Goal: Contribute content: Contribute content

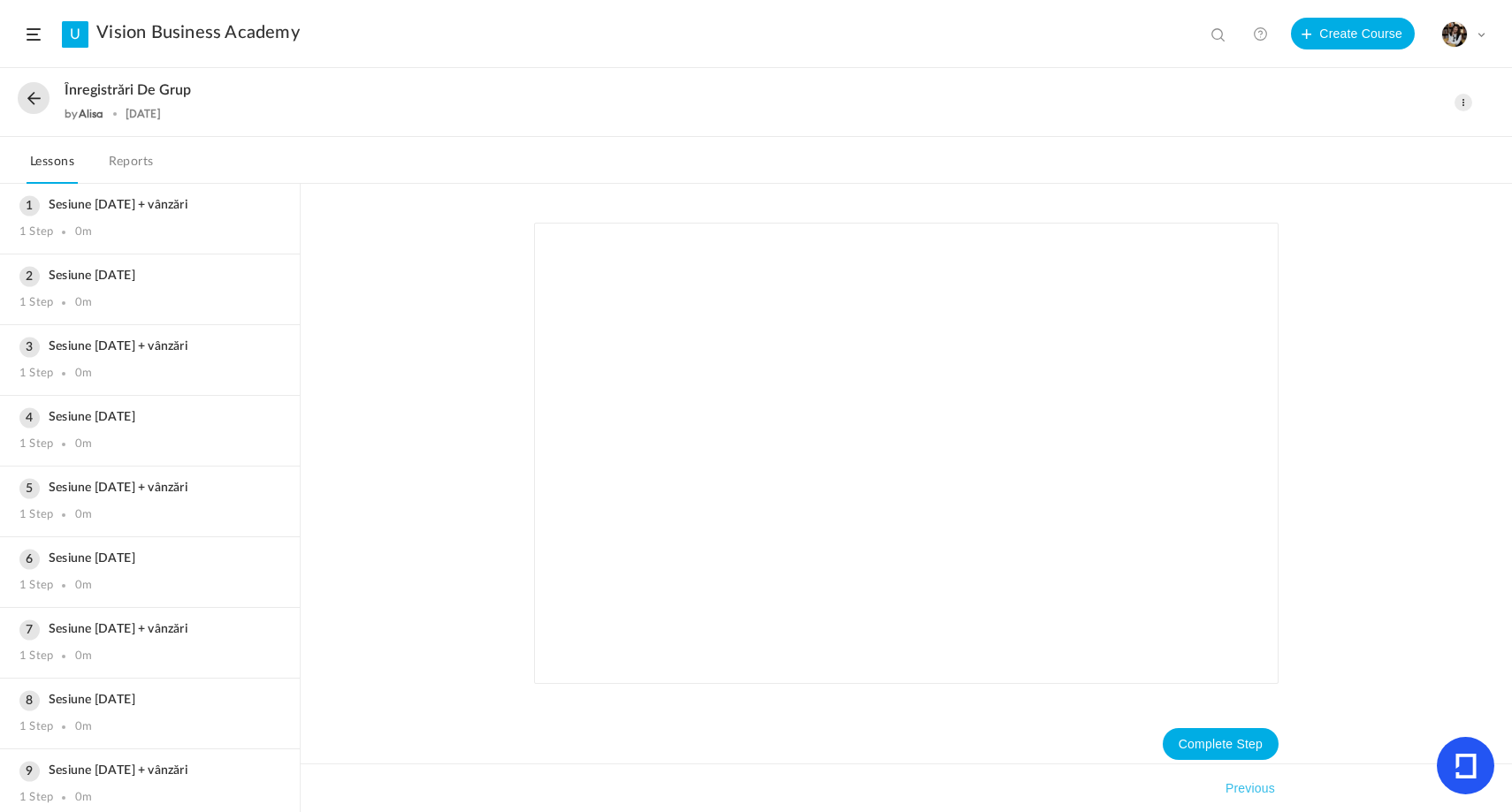
scroll to position [14, 0]
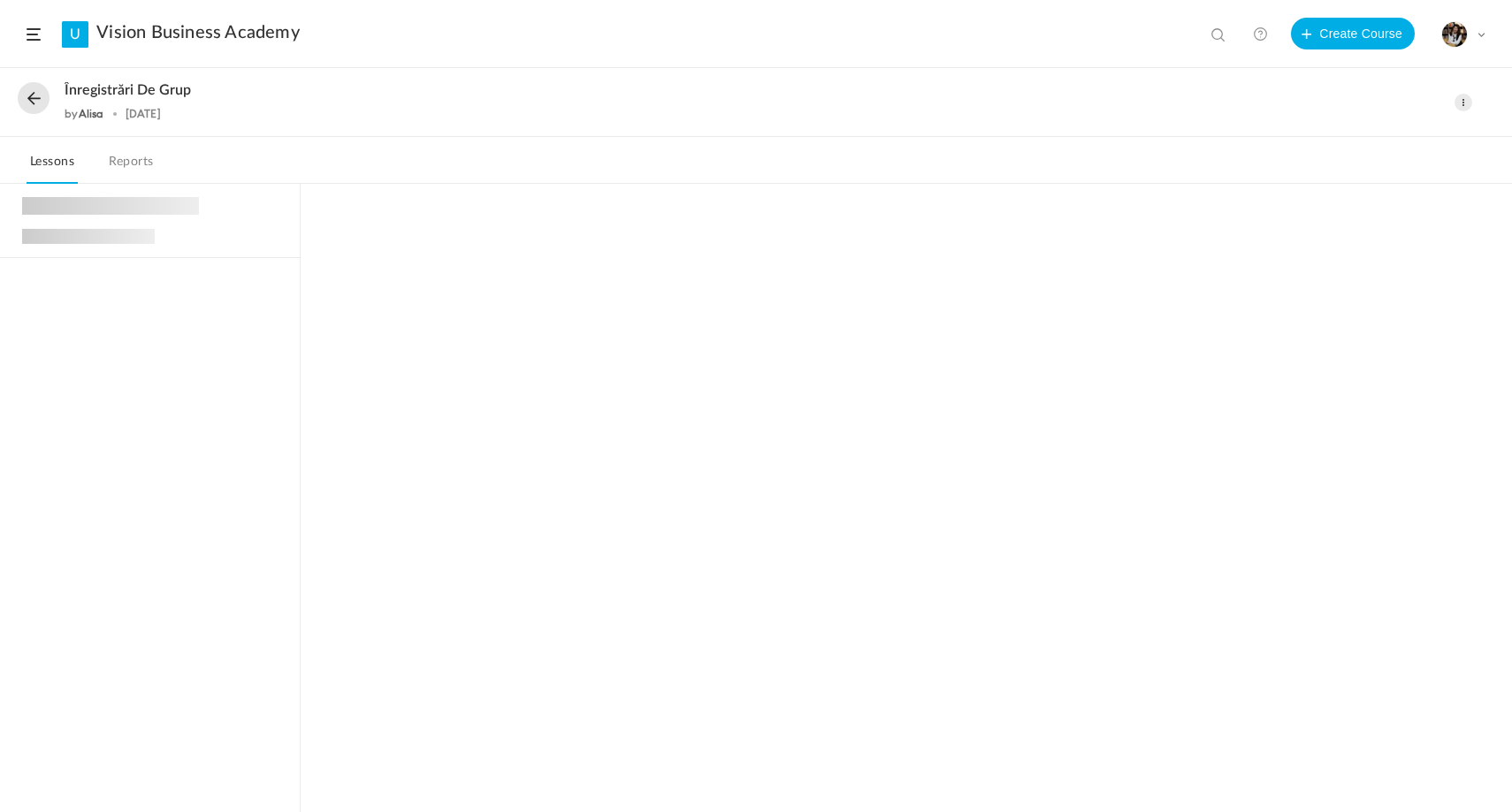
scroll to position [1680, 0]
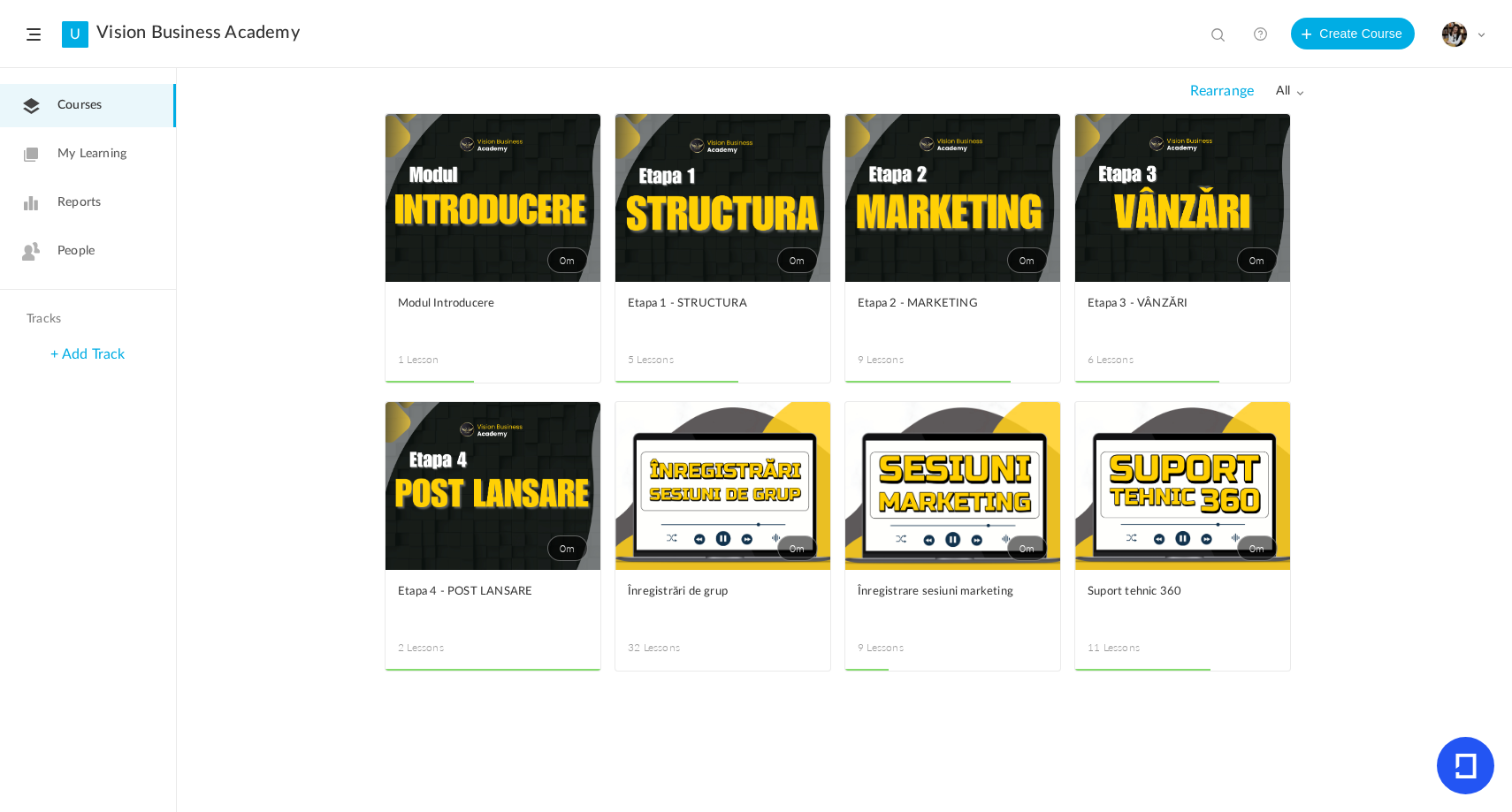
click at [1047, 410] on link "0m" at bounding box center [952, 486] width 215 height 168
click at [0, 0] on span at bounding box center [0, 0] width 0 height 0
click at [0, 0] on link "Edit" at bounding box center [0, 0] width 0 height 0
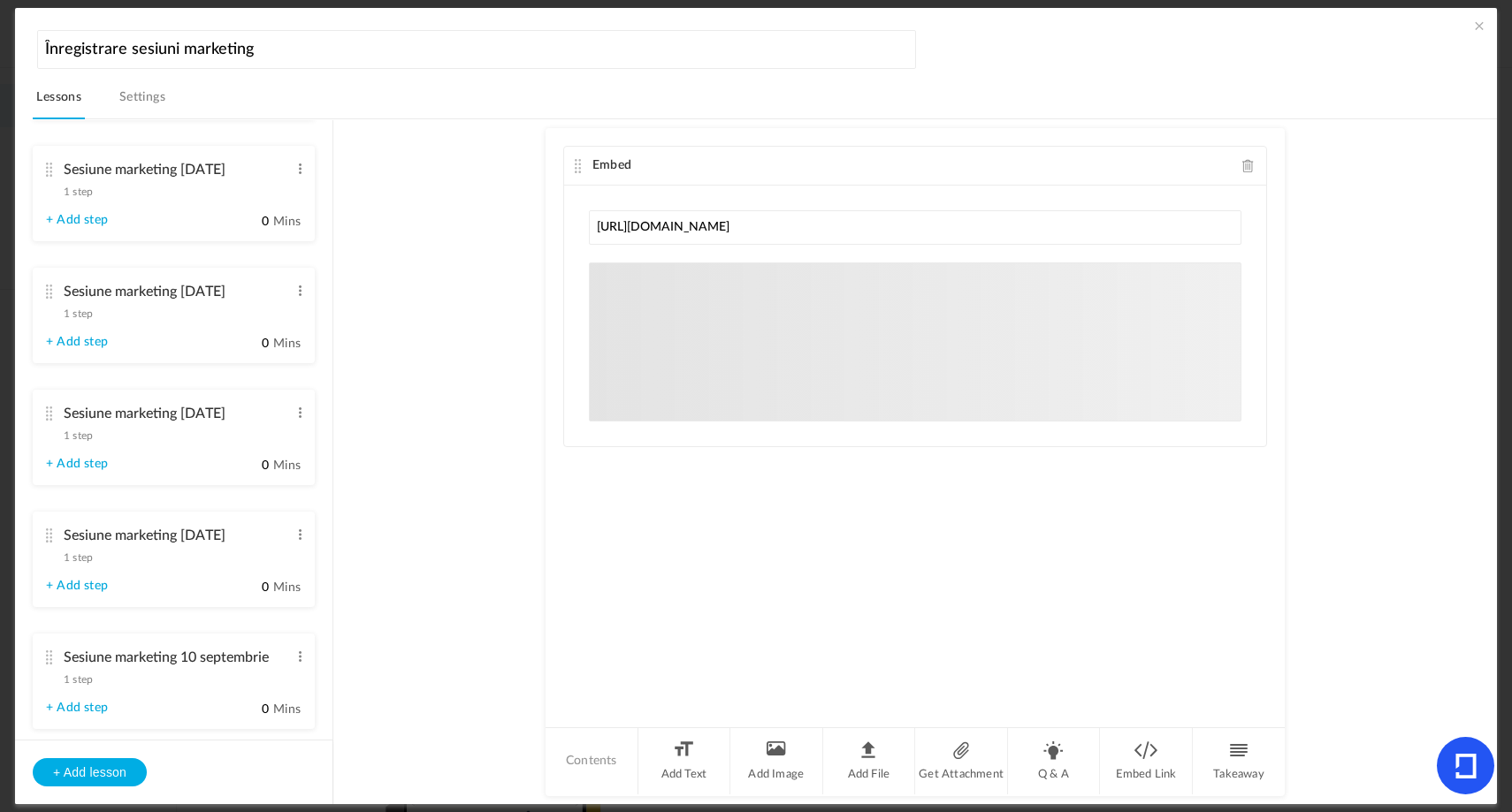
scroll to position [605, 0]
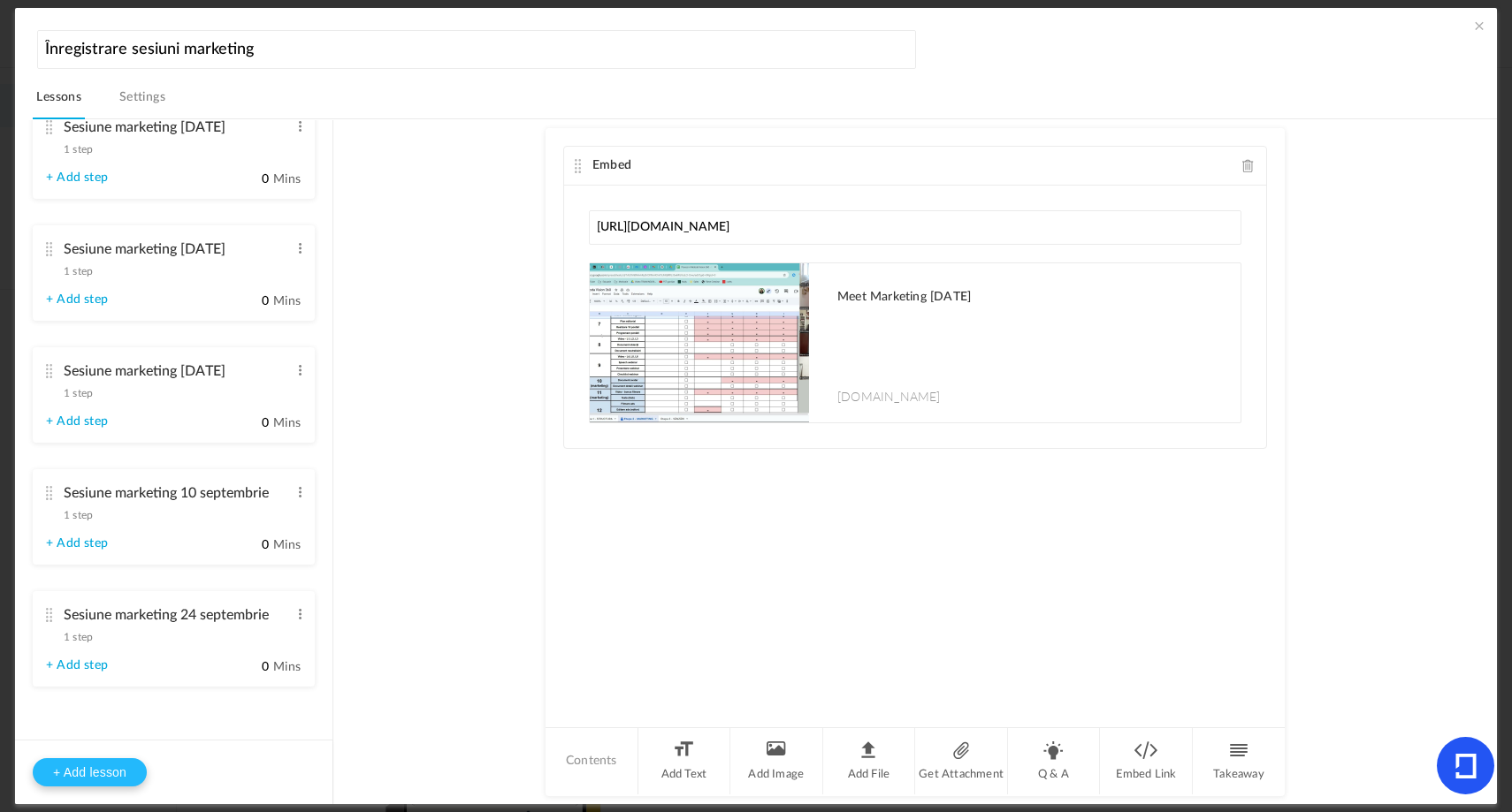
click at [101, 779] on button "+ Add lesson" at bounding box center [89, 773] width 114 height 28
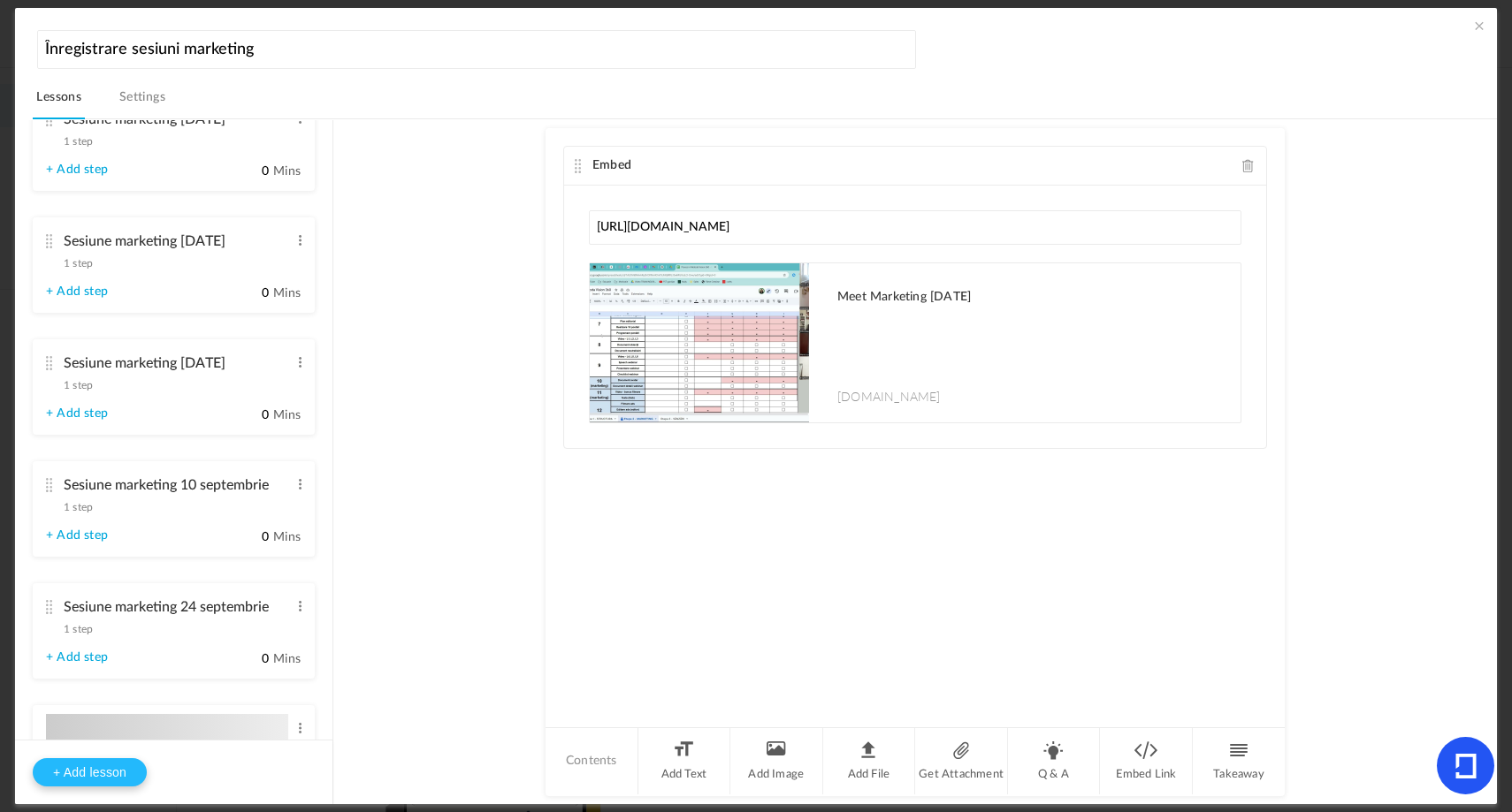
type input "Lesson 10"
type input "0"
type input "Step 1"
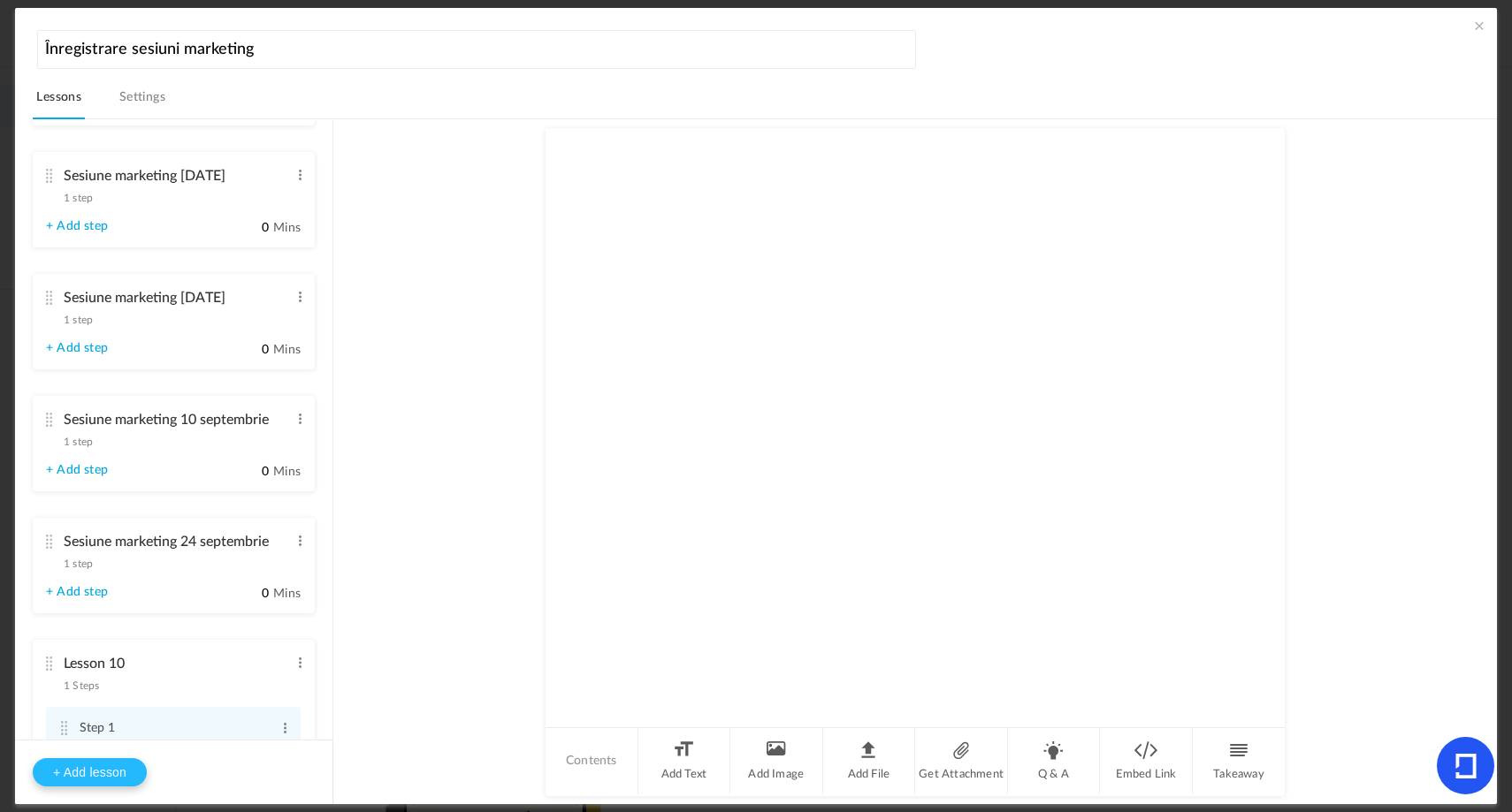
scroll to position [728, 0]
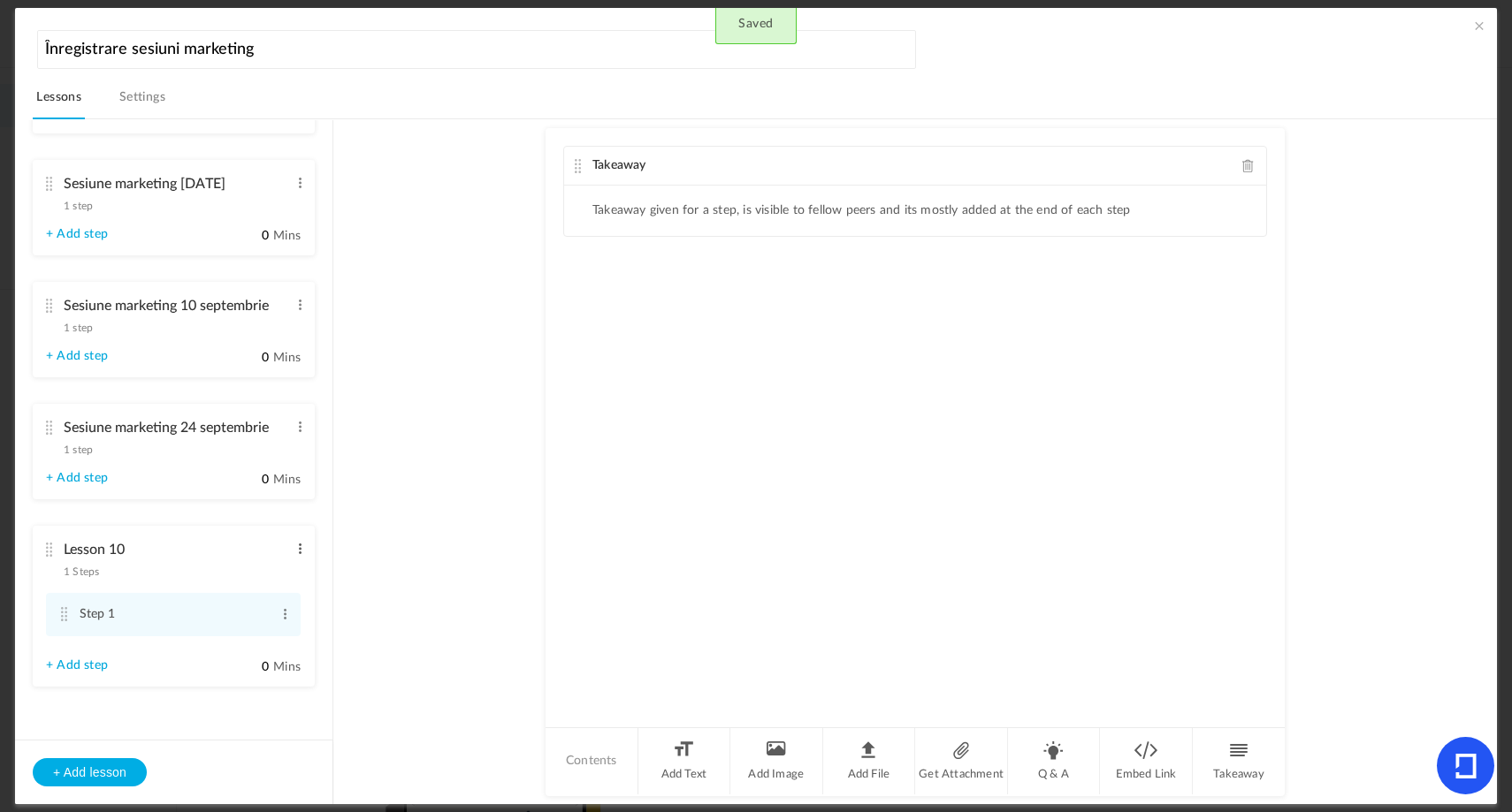
click at [297, 550] on span at bounding box center [300, 549] width 13 height 18
click at [295, 578] on link "Edit" at bounding box center [272, 578] width 69 height 21
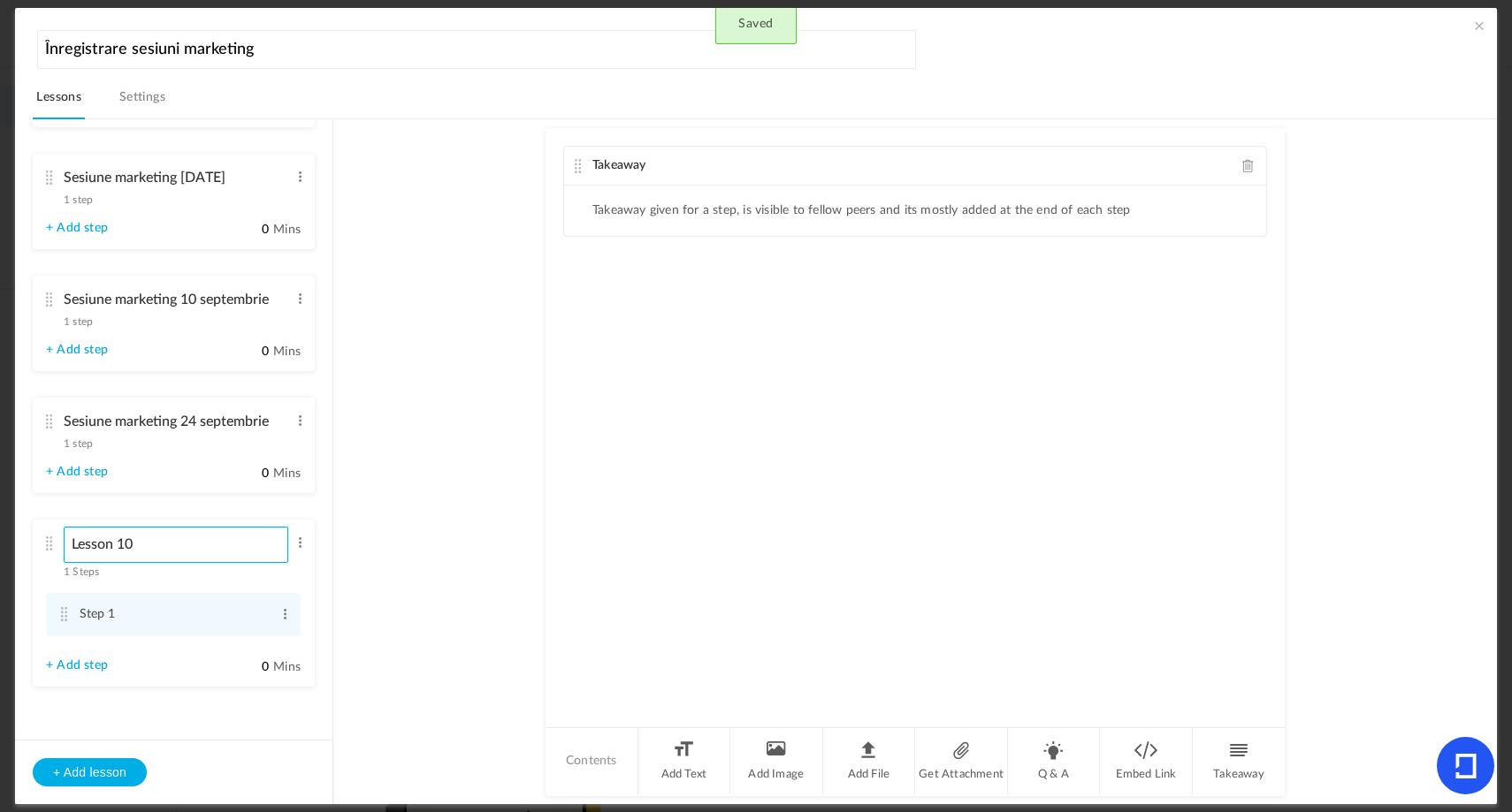
click at [244, 548] on input "Lesson 10" at bounding box center [176, 545] width 225 height 36
type input "Sesiune marketing 8 octombrie"
click at [90, 449] on span "1 step" at bounding box center [78, 444] width 29 height 11
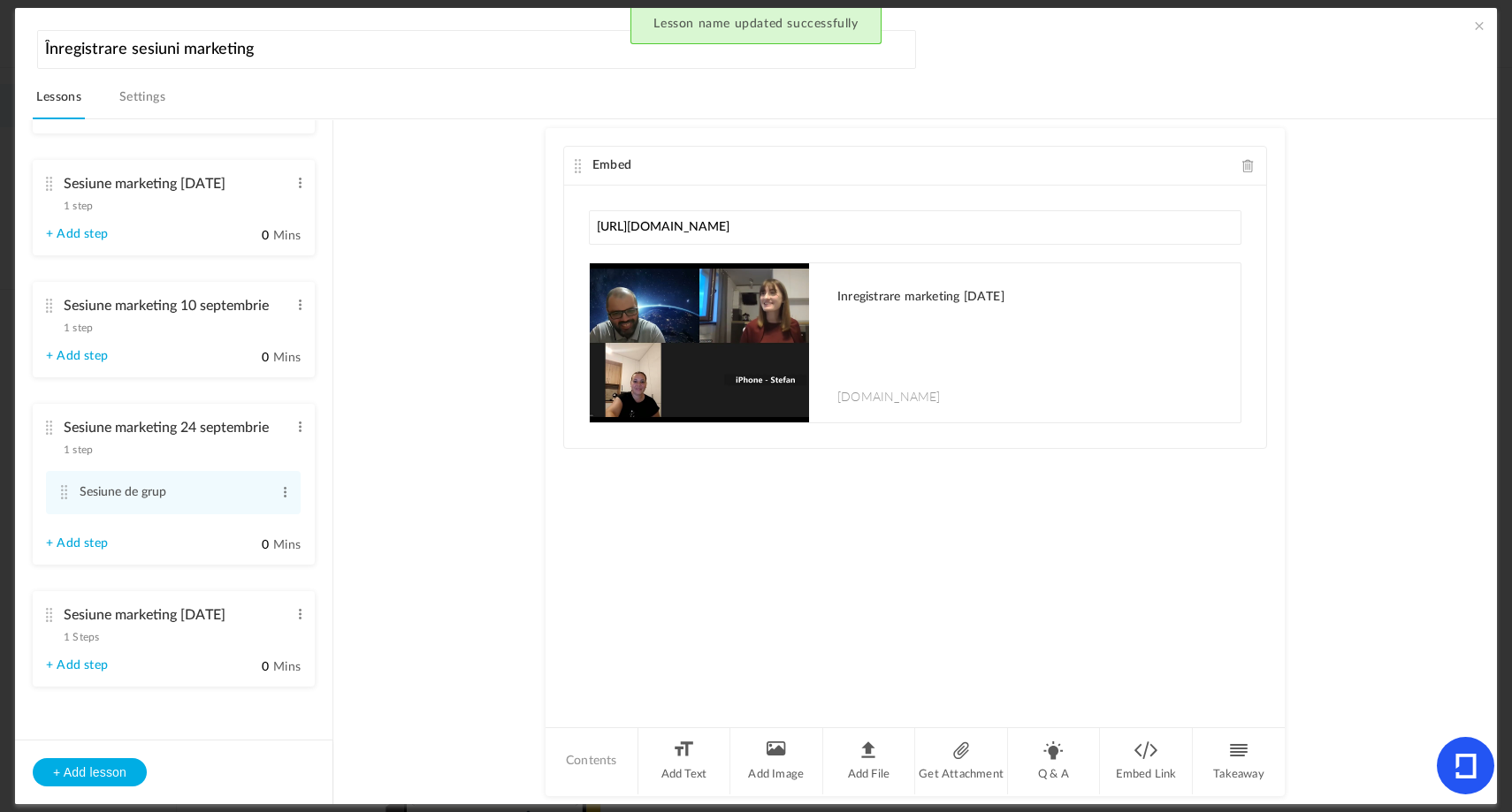
click at [98, 647] on li "Sesiune marketing 8 octombrie 1 Steps Edit Delete Step 1 Edit Delete + Add step" at bounding box center [173, 640] width 282 height 96
click at [91, 640] on span "1 Steps" at bounding box center [81, 638] width 35 height 11
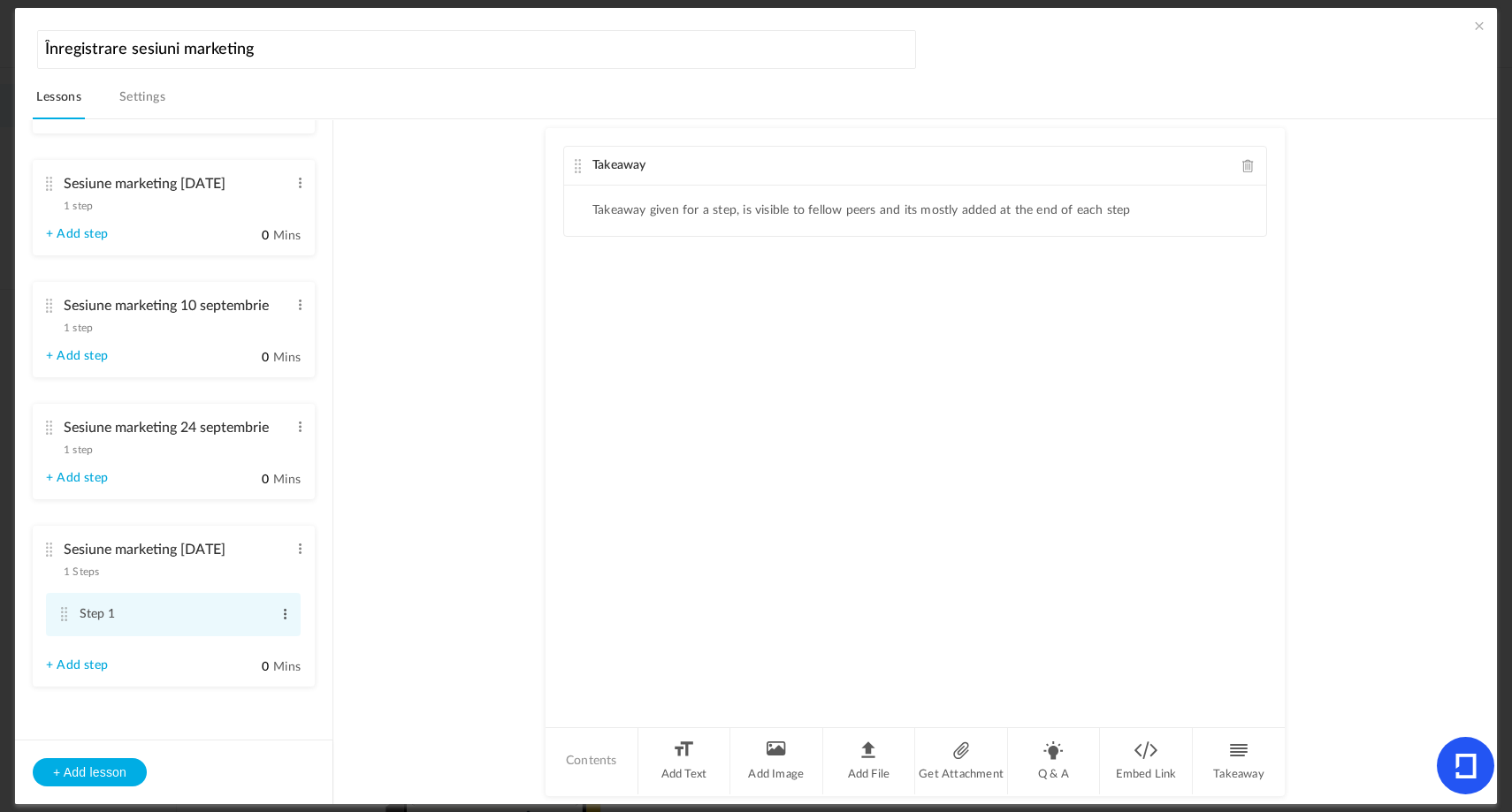
click at [279, 617] on span at bounding box center [285, 615] width 13 height 18
click at [257, 637] on link "Edit" at bounding box center [257, 644] width 69 height 21
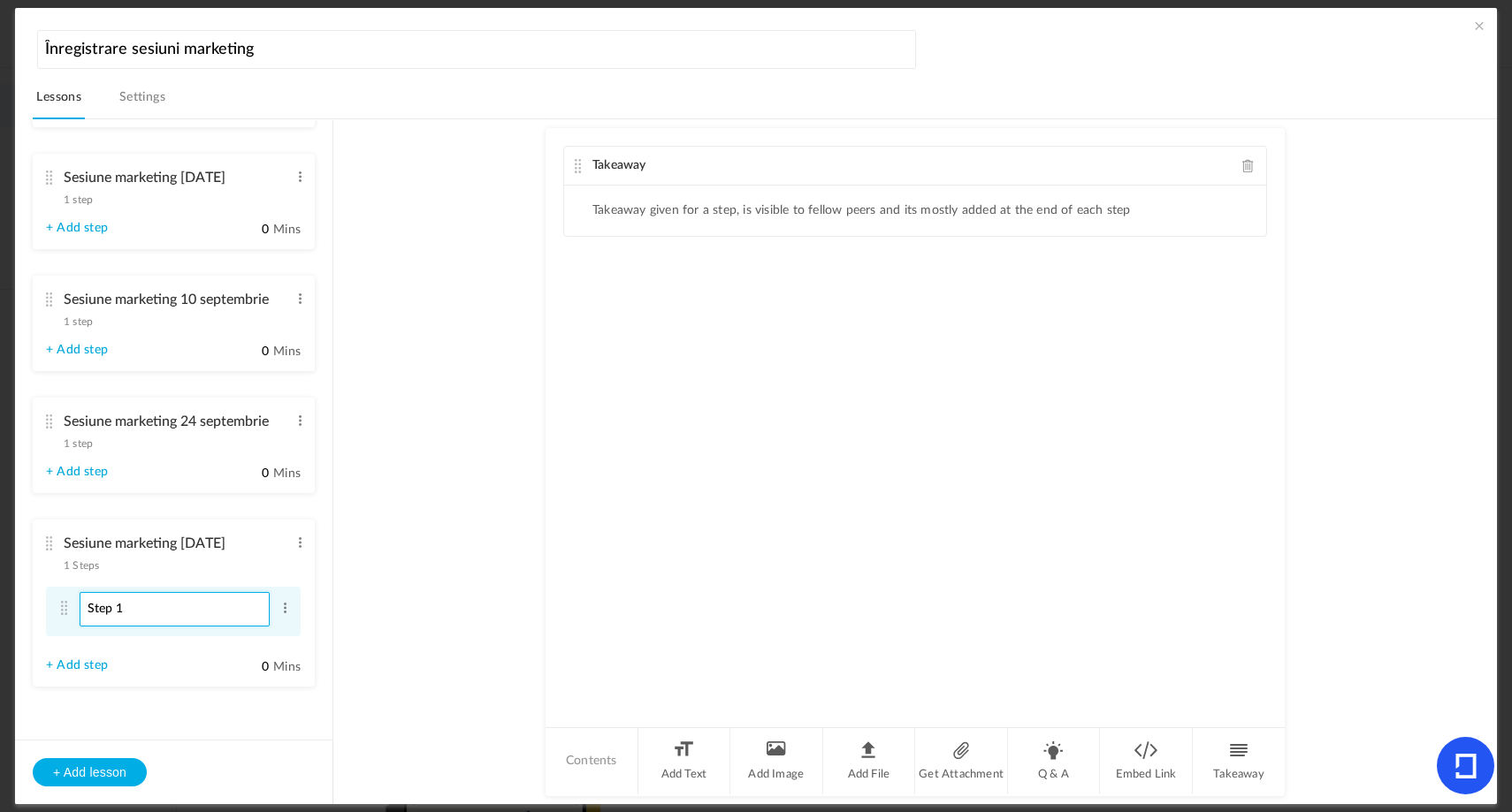
click at [224, 618] on input "Step 1" at bounding box center [174, 609] width 190 height 34
type input "Sesiune de grup"
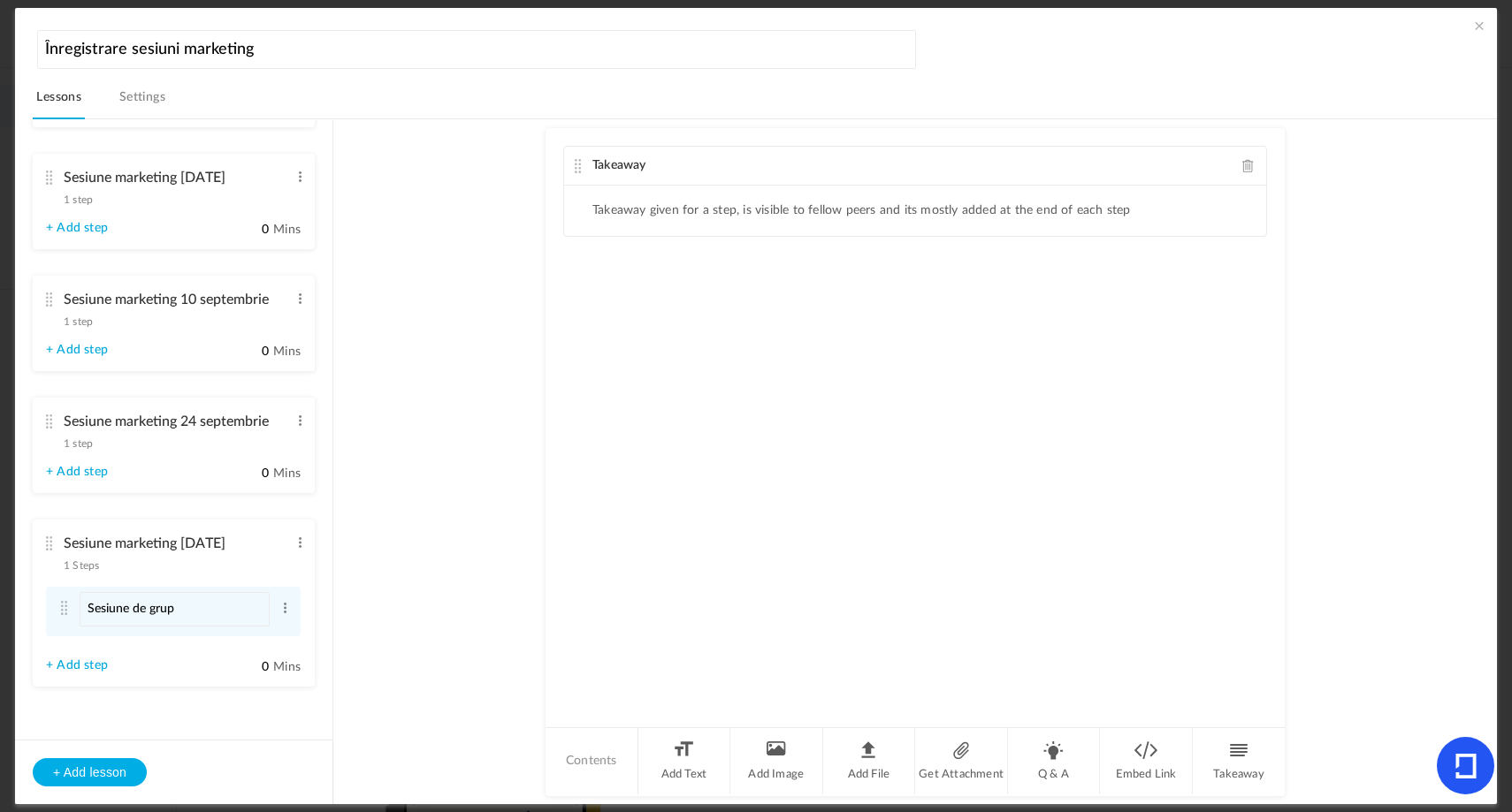
click at [312, 607] on ul "Sesiune marketing 9 iulie 1 step Edit Delete Sesiune de grup Edit Delete + Add …" at bounding box center [173, 430] width 318 height 620
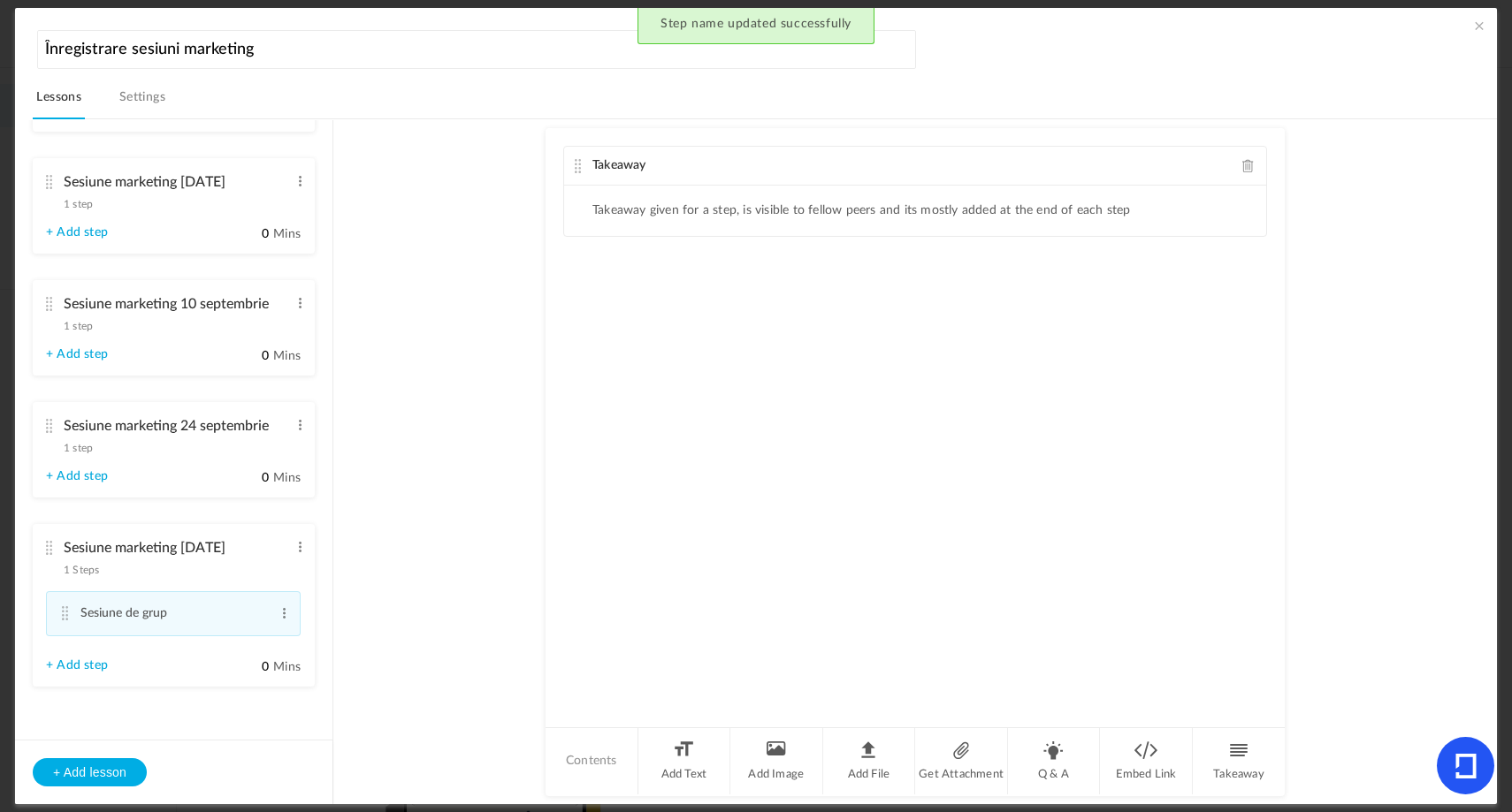
click at [1242, 161] on span at bounding box center [1248, 165] width 12 height 13
click at [1117, 750] on li "Embed Link" at bounding box center [1146, 762] width 93 height 66
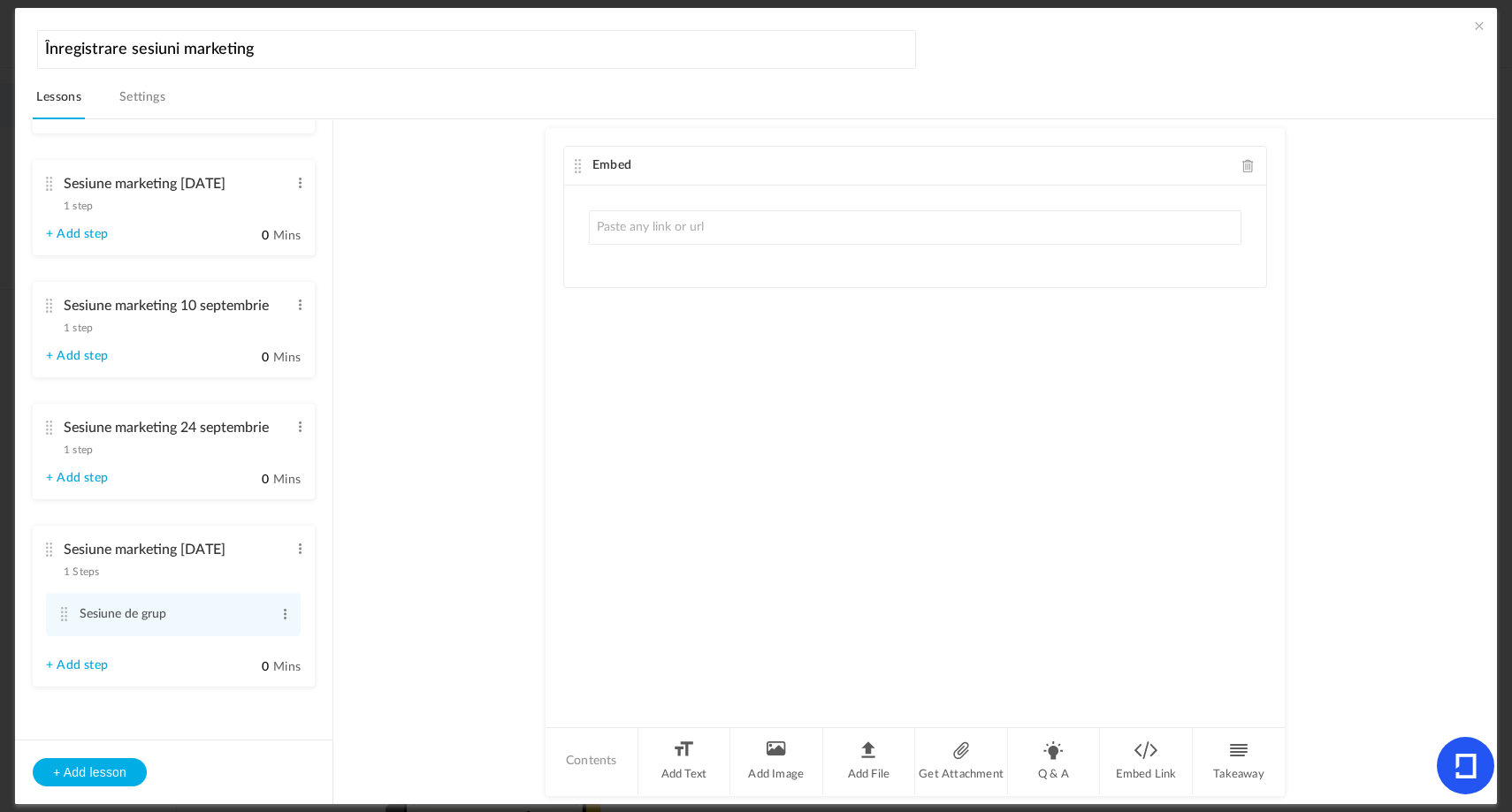
click at [716, 241] on input "text" at bounding box center [916, 227] width 653 height 34
type input "https://youtu.be/VOa34FqpYJU"
click at [847, 353] on div "Embed https://youtu.be/VOa34FqpYJU Fetching..." at bounding box center [916, 427] width 740 height 598
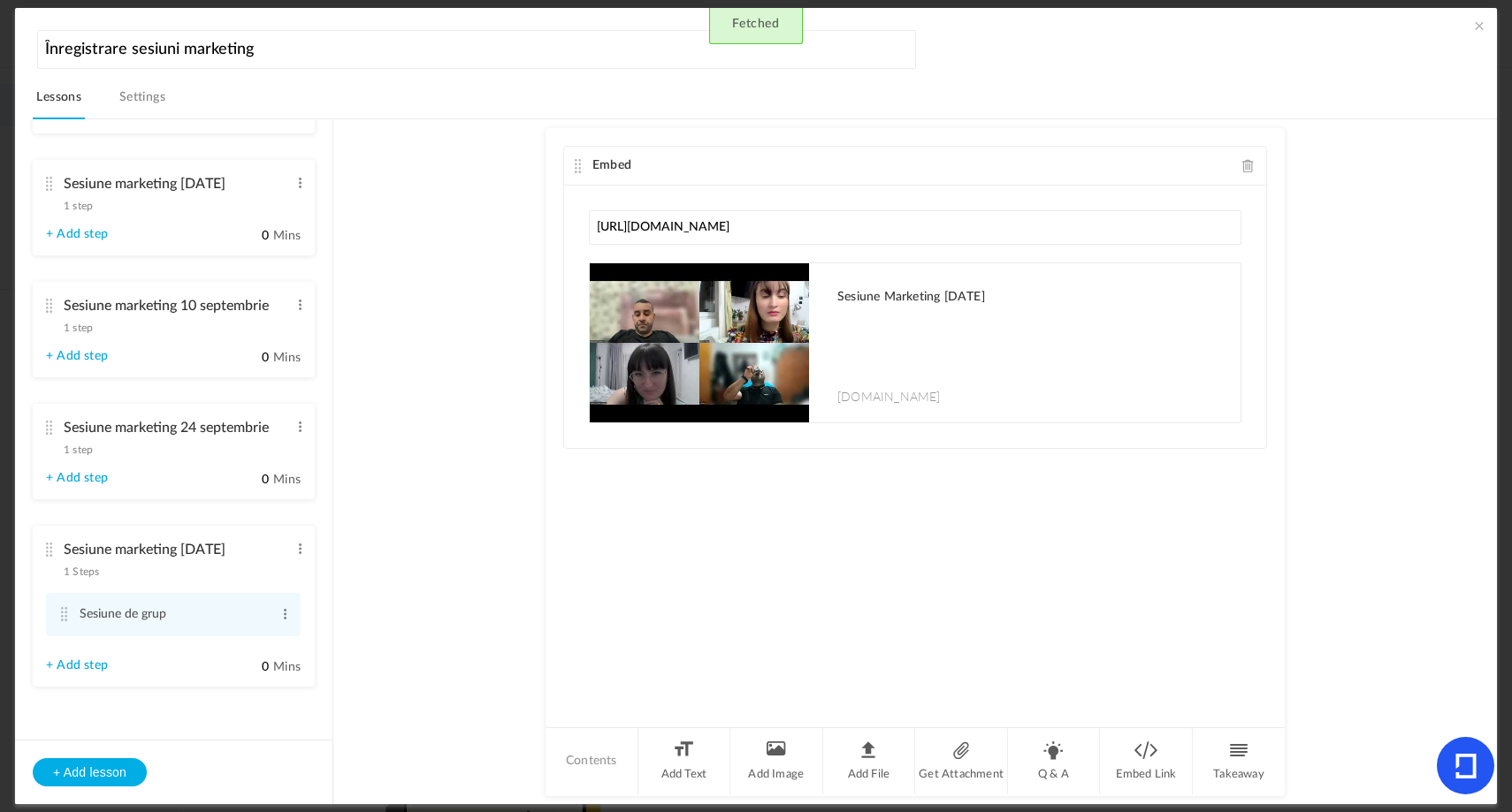
click at [464, 188] on au-course-substep "Embed https://youtu.be/VOa34FqpYJU Sesiune Marketing 8 octombrie youtu.be Sorry…" at bounding box center [915, 463] width 1121 height 686
click at [1474, 28] on span at bounding box center [1479, 26] width 18 height 18
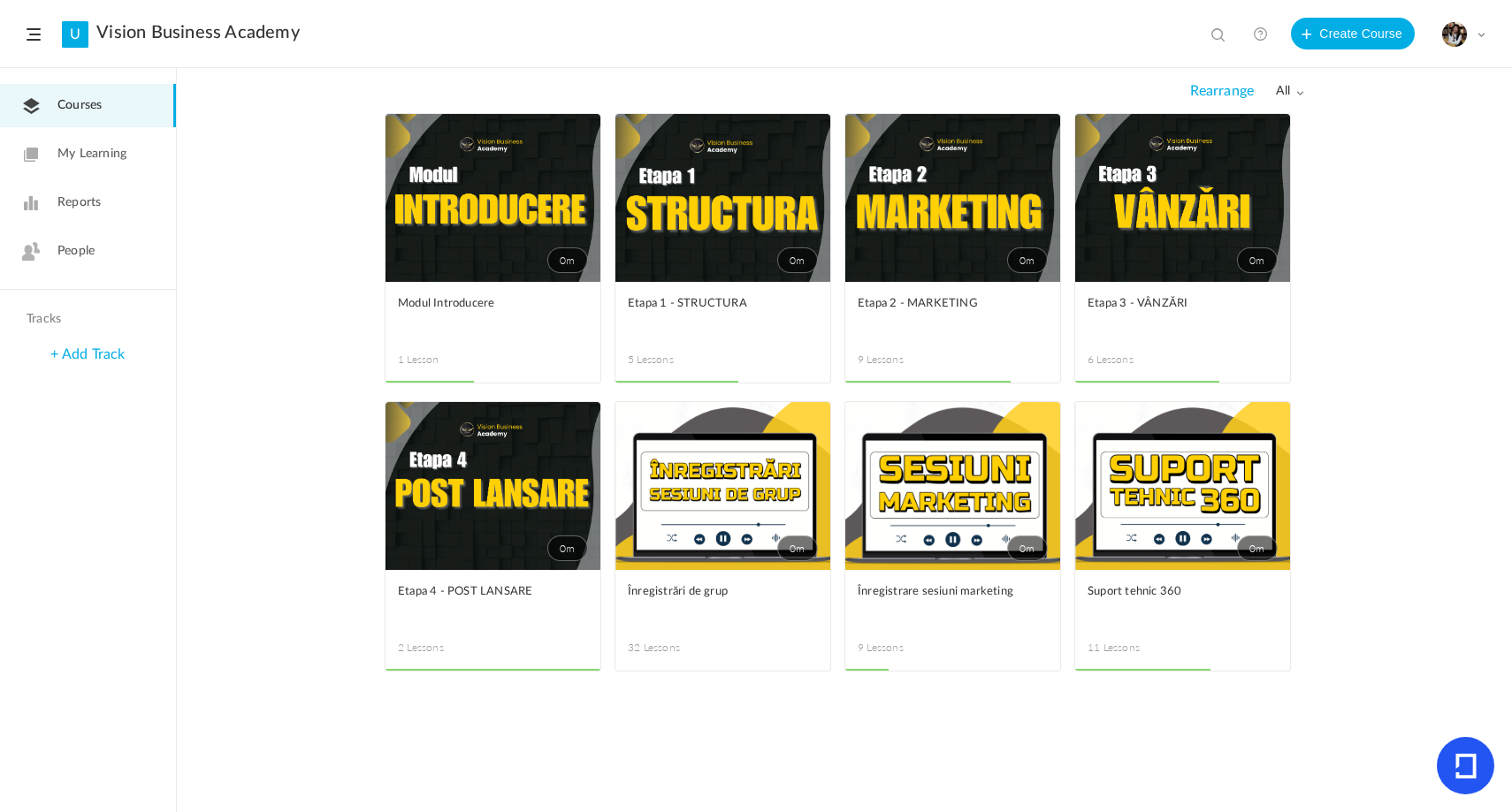
click at [1003, 494] on link "0m" at bounding box center [952, 486] width 215 height 168
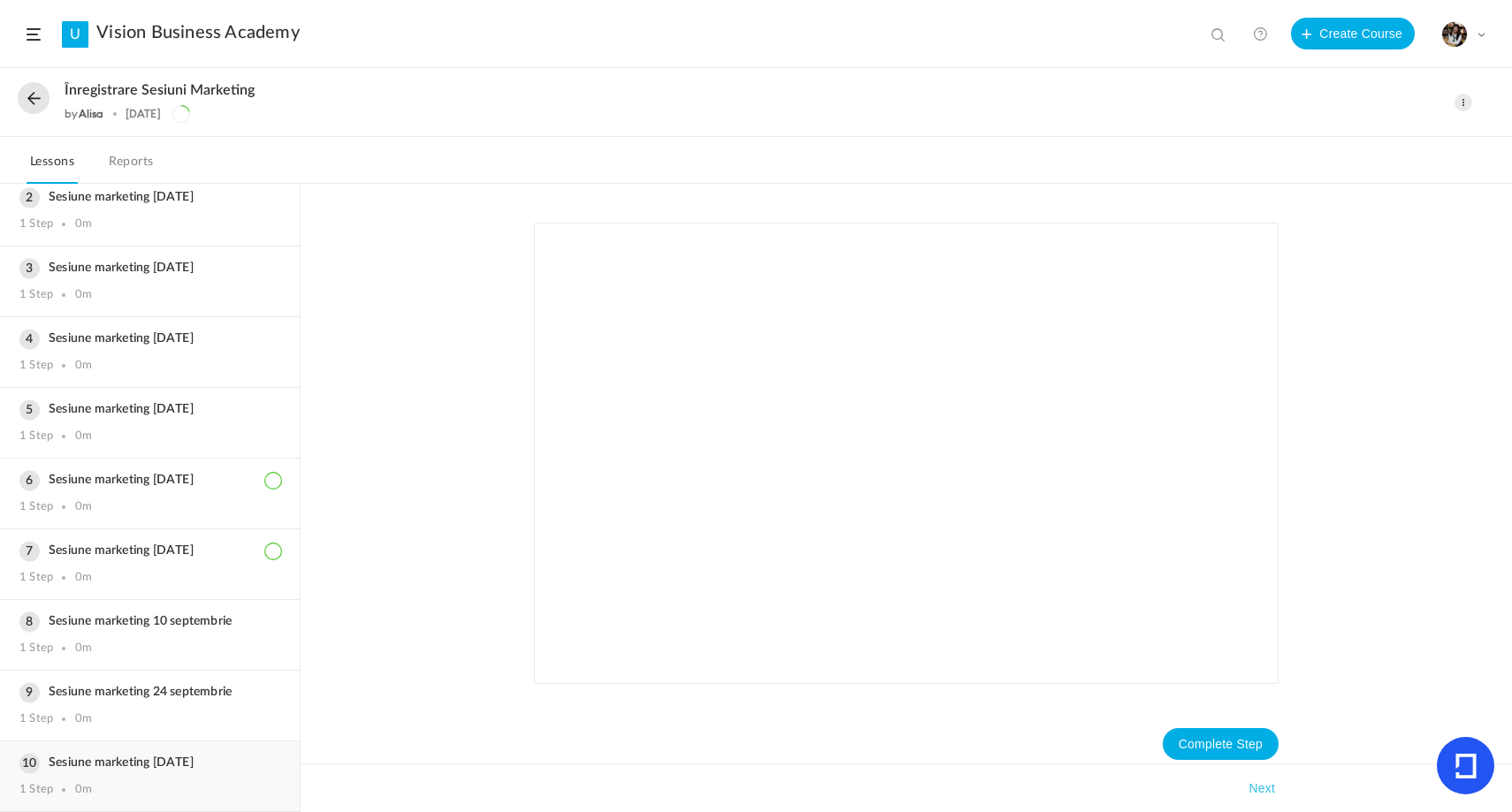
click at [143, 767] on h3 "Sesiune marketing 8 octombrie" at bounding box center [150, 763] width 261 height 15
